Goal: Task Accomplishment & Management: Manage account settings

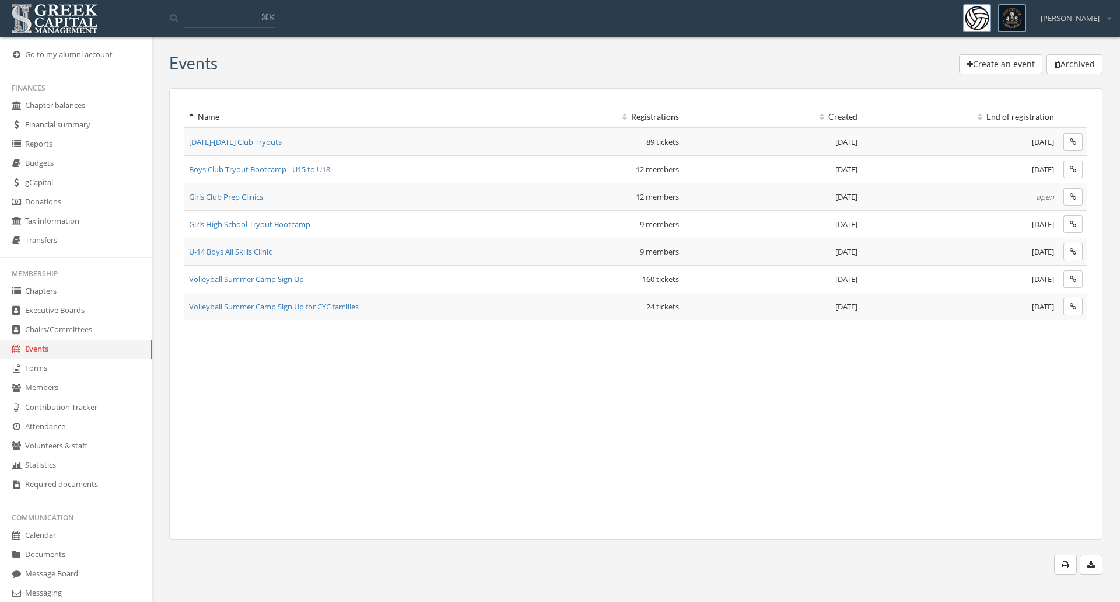
click at [236, 196] on span "Girls Club Prep Clinics" at bounding box center [226, 196] width 74 height 11
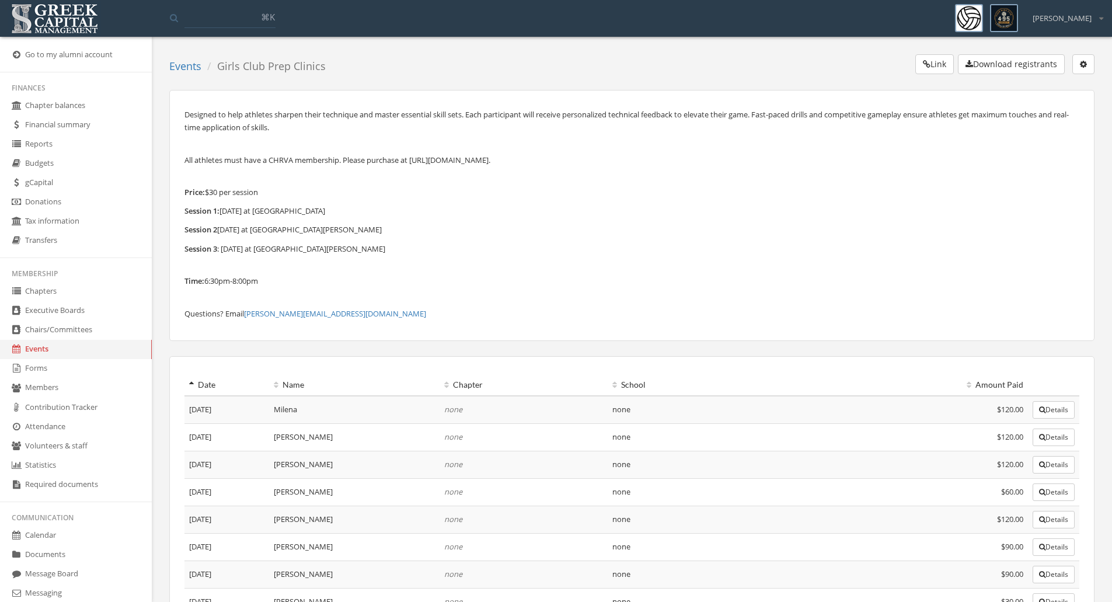
click at [1092, 68] on button "button" at bounding box center [1083, 64] width 22 height 20
click at [1050, 85] on link "Edit event" at bounding box center [1047, 88] width 84 height 18
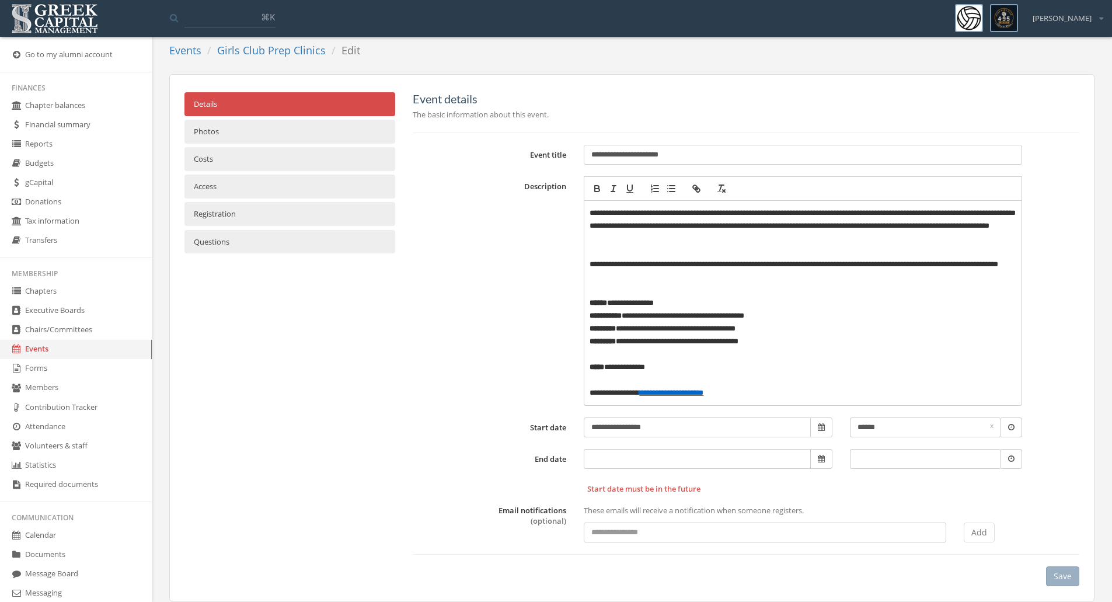
scroll to position [31, 0]
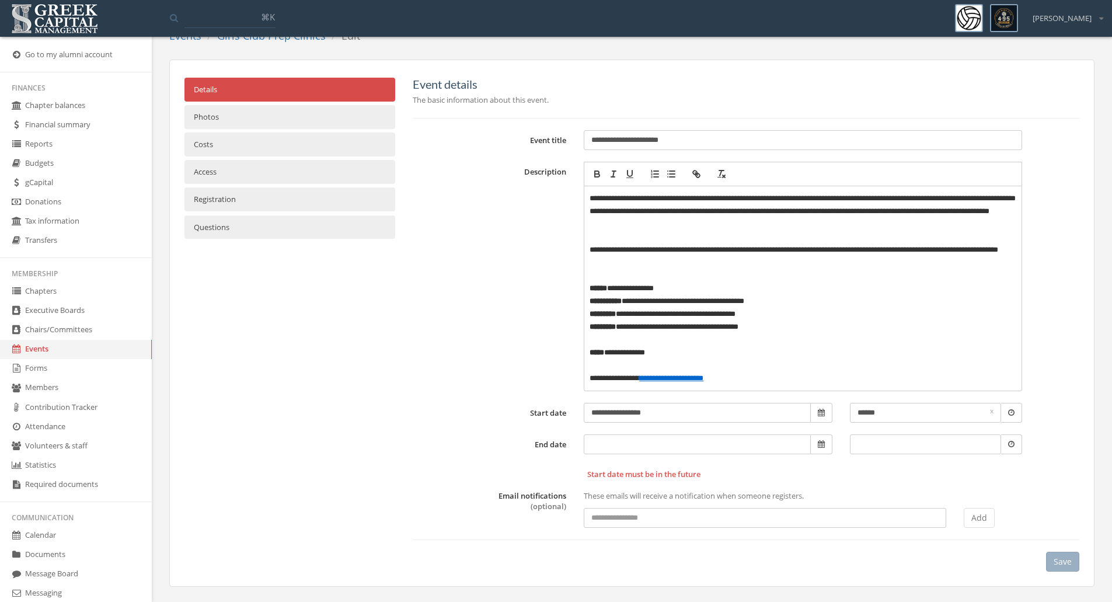
click at [218, 198] on link "Registration" at bounding box center [289, 199] width 211 height 24
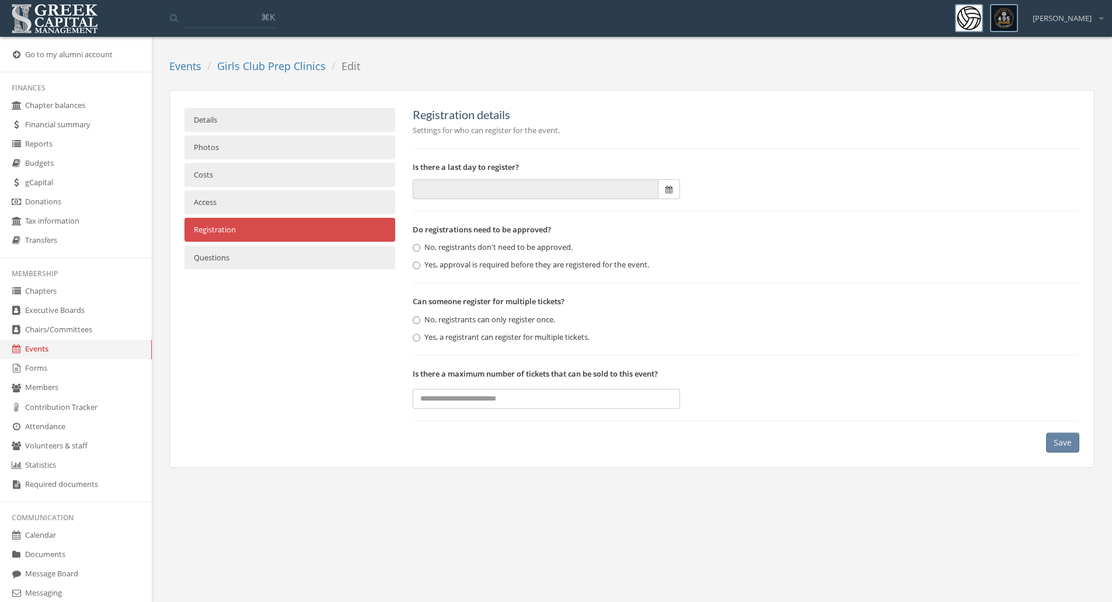
scroll to position [0, 0]
click at [207, 173] on link "Costs" at bounding box center [290, 175] width 213 height 24
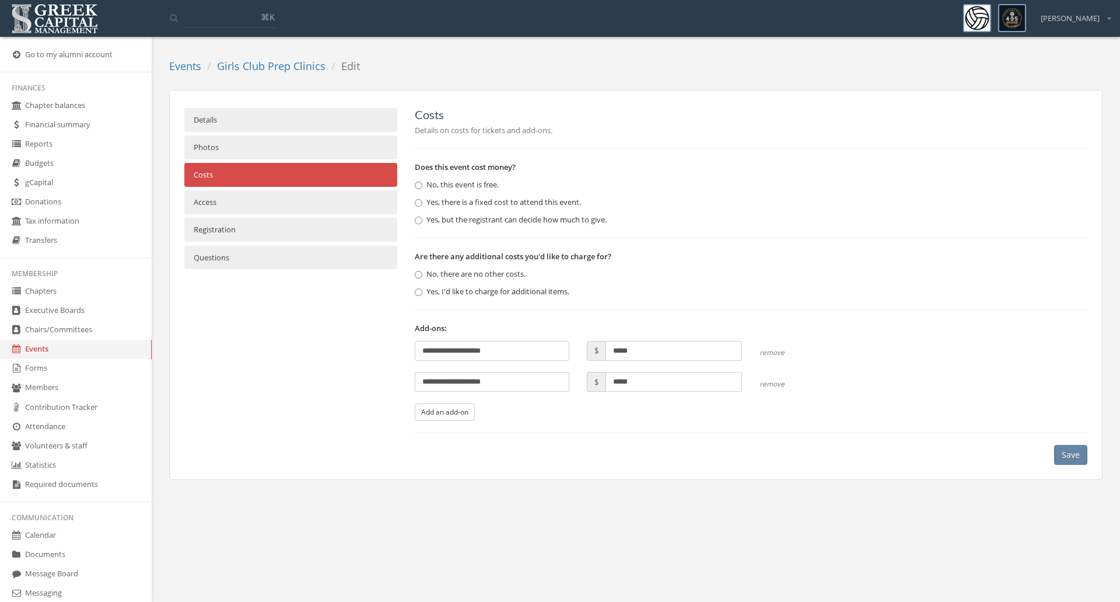
click at [212, 116] on link "Details" at bounding box center [290, 120] width 213 height 24
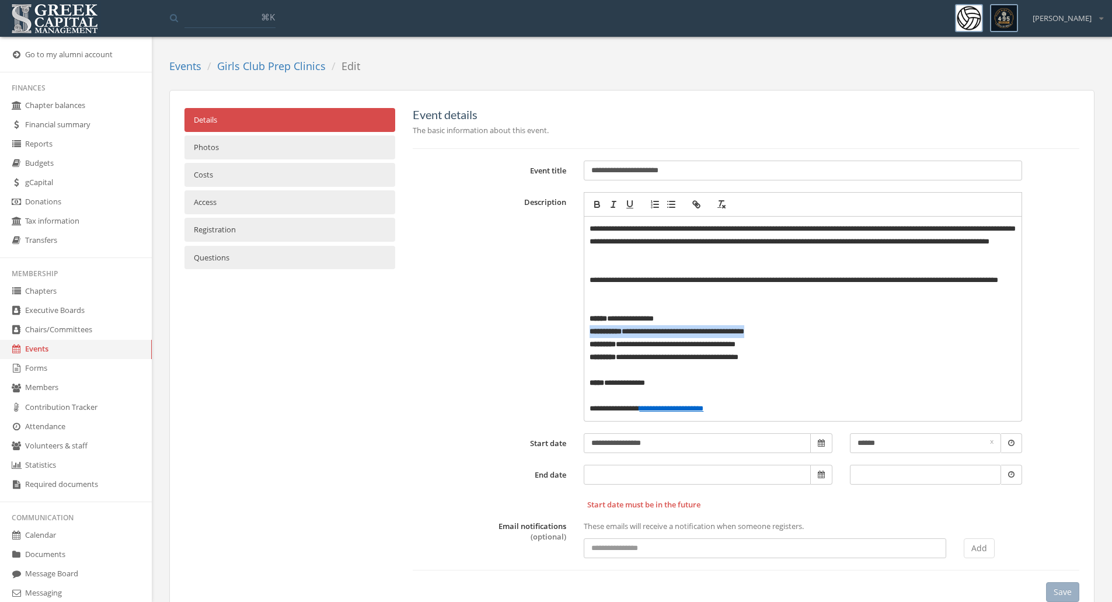
drag, startPoint x: 788, startPoint y: 331, endPoint x: 552, endPoint y: 330, distance: 236.3
click at [552, 330] on div "**********" at bounding box center [746, 306] width 684 height 229
click at [955, 293] on p "**********" at bounding box center [802, 287] width 427 height 26
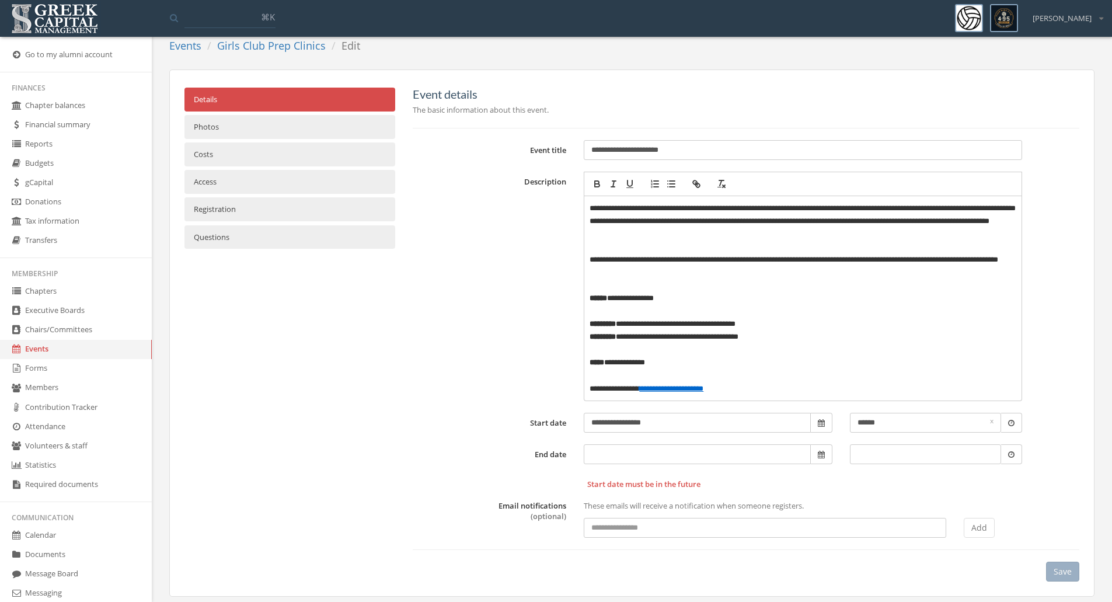
scroll to position [31, 0]
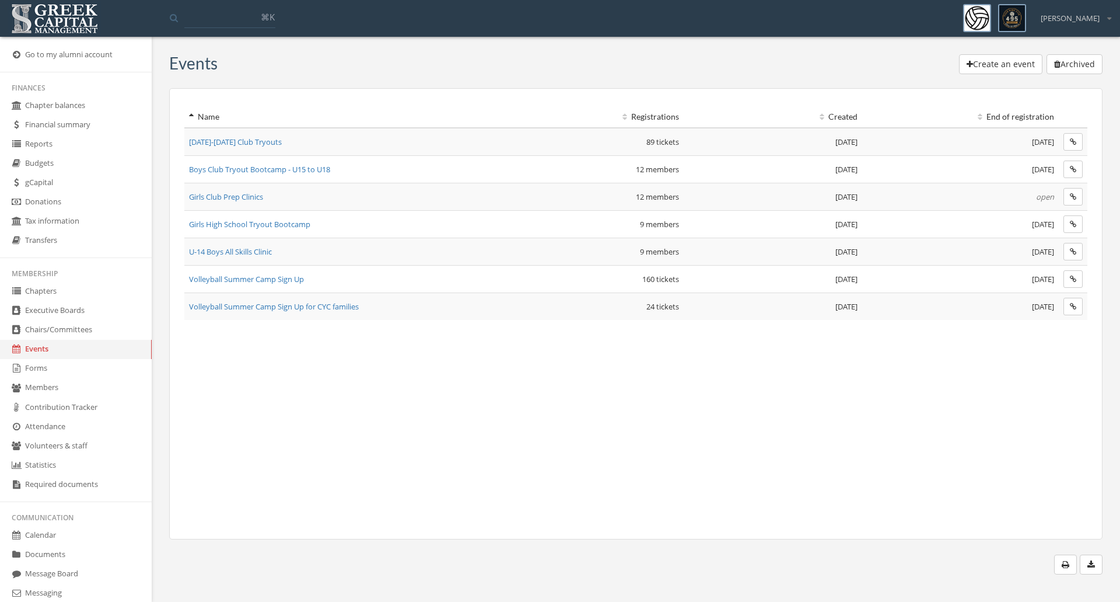
click at [228, 200] on span "Girls Club Prep Clinics" at bounding box center [226, 196] width 74 height 11
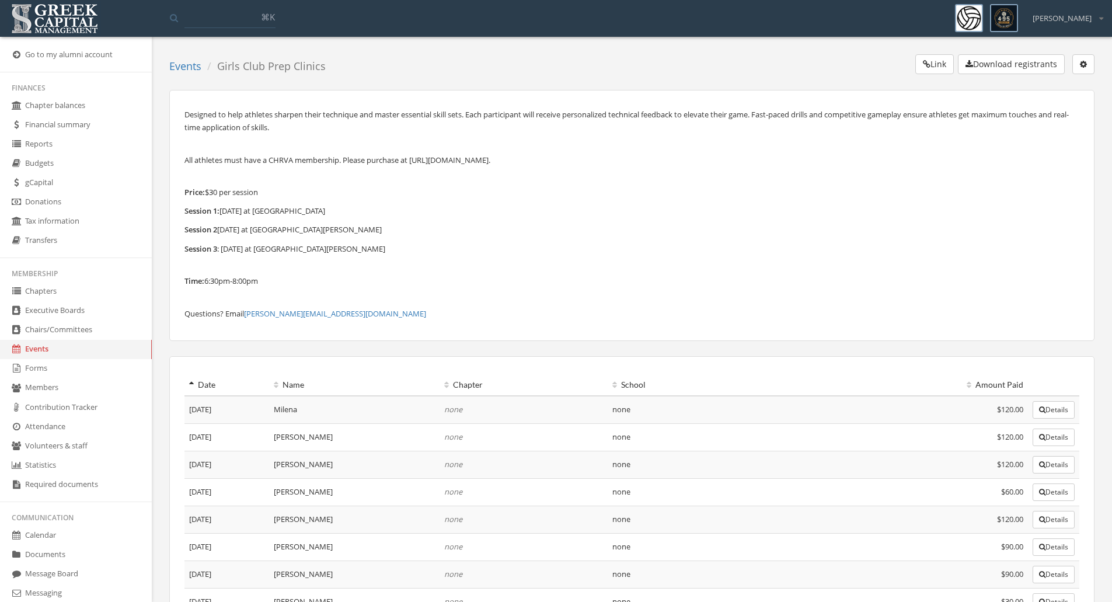
click at [1001, 69] on button "Download registrants" at bounding box center [1010, 64] width 107 height 20
